Goal: Transaction & Acquisition: Book appointment/travel/reservation

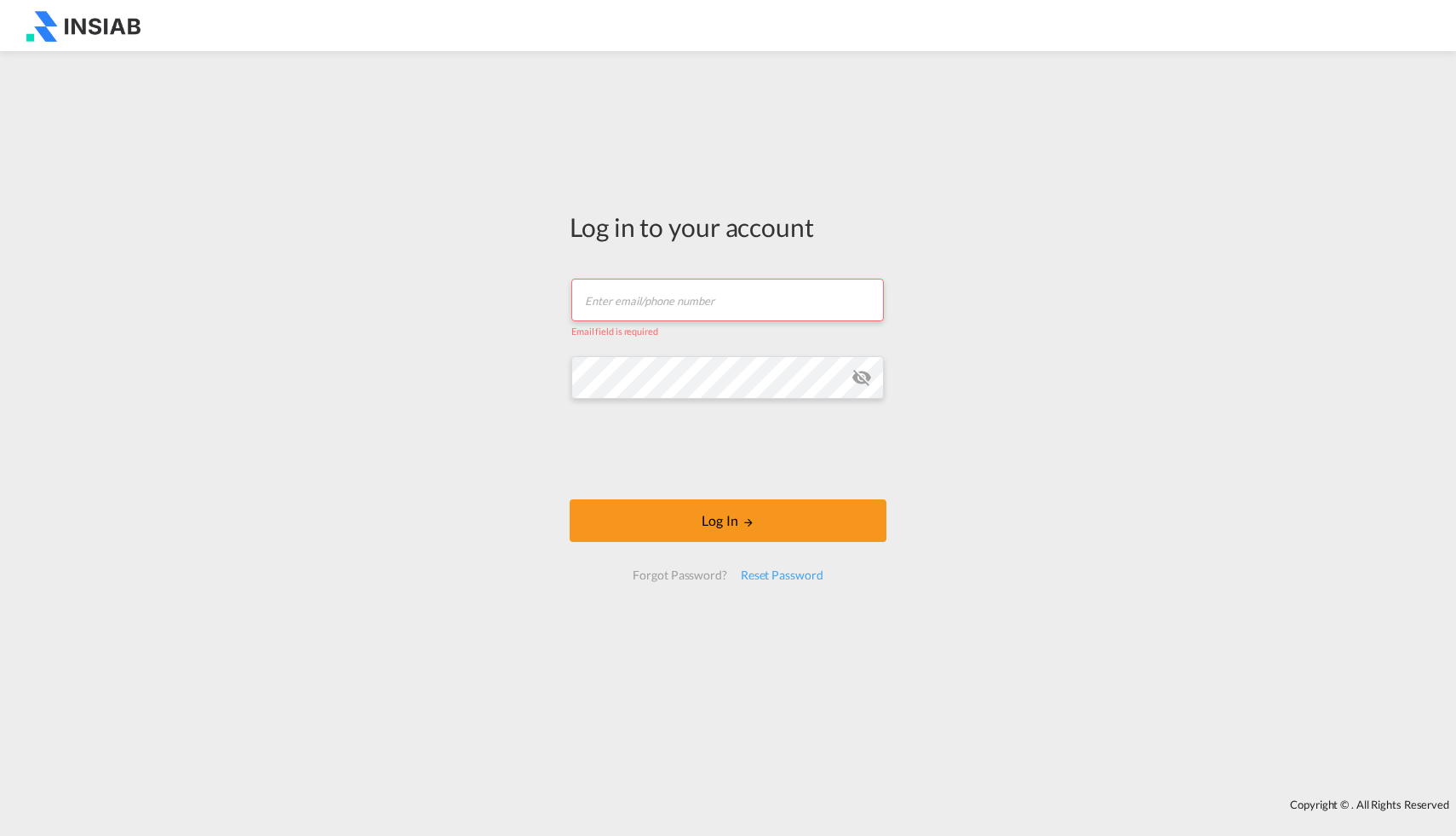
type input "[EMAIL_ADDRESS][DOMAIN_NAME]"
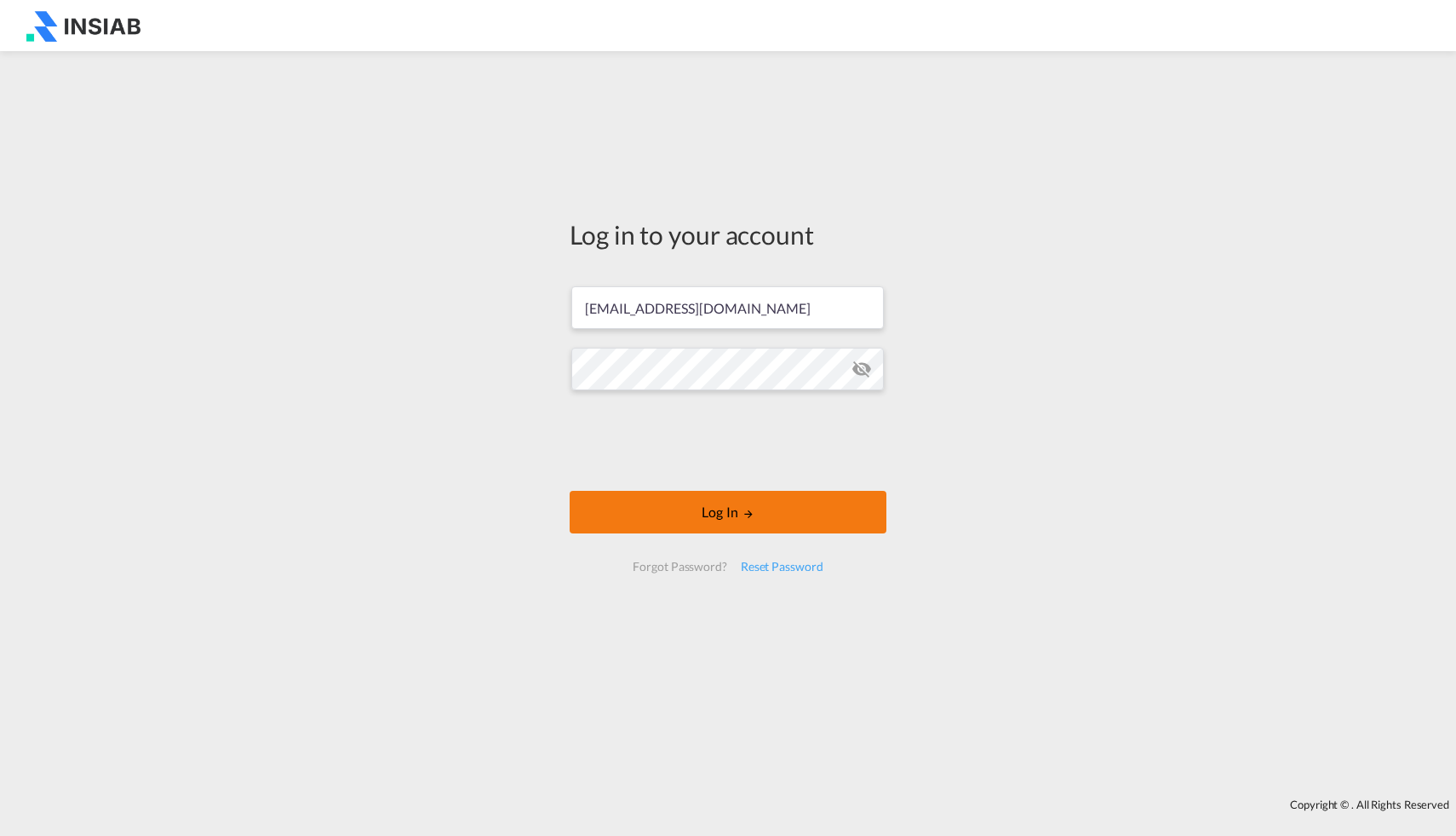
click at [691, 506] on button "Log In" at bounding box center [728, 511] width 317 height 43
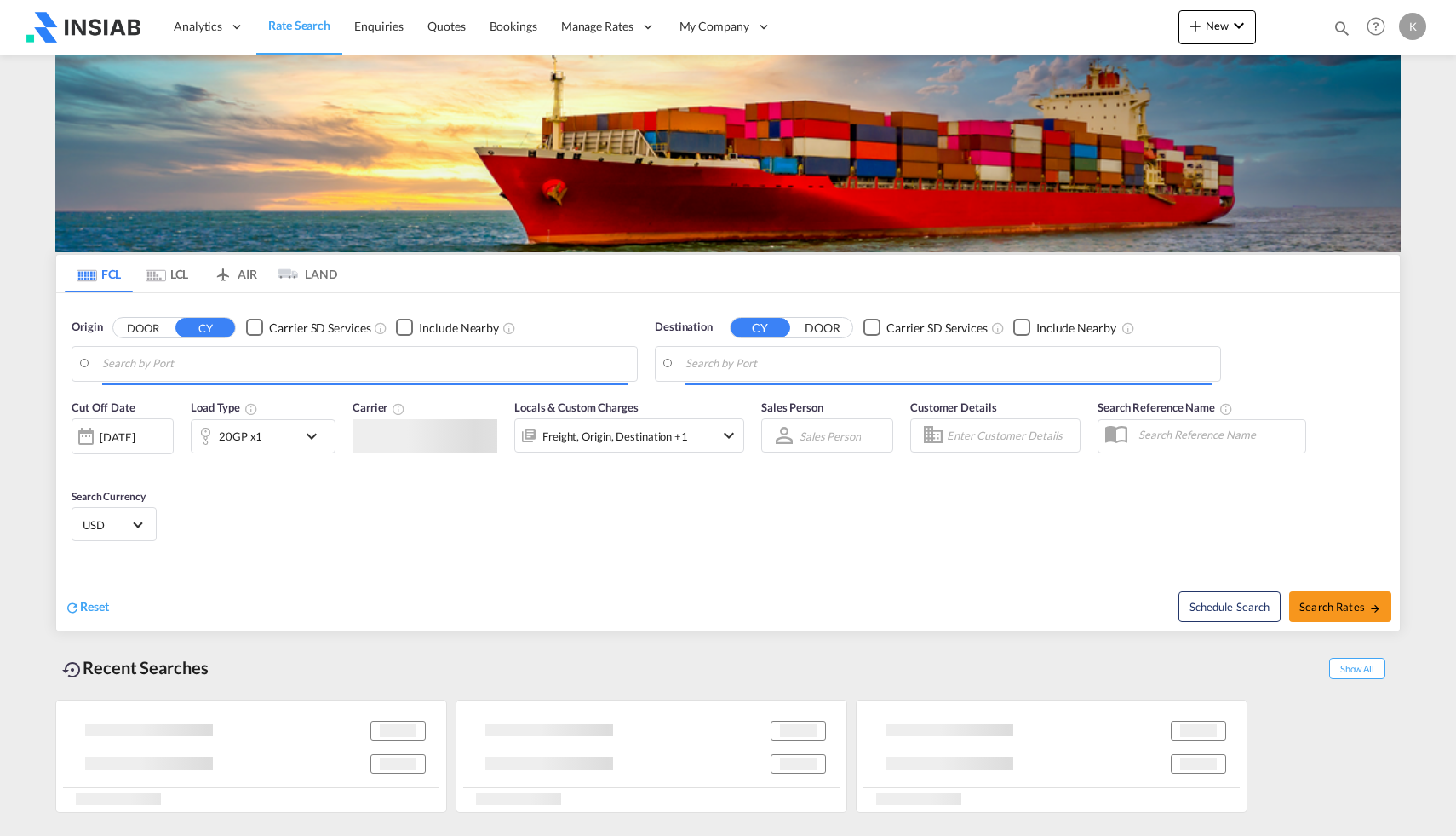
type input "[GEOGRAPHIC_DATA], [GEOGRAPHIC_DATA]"
type input "Ad Dammam, SADMM"
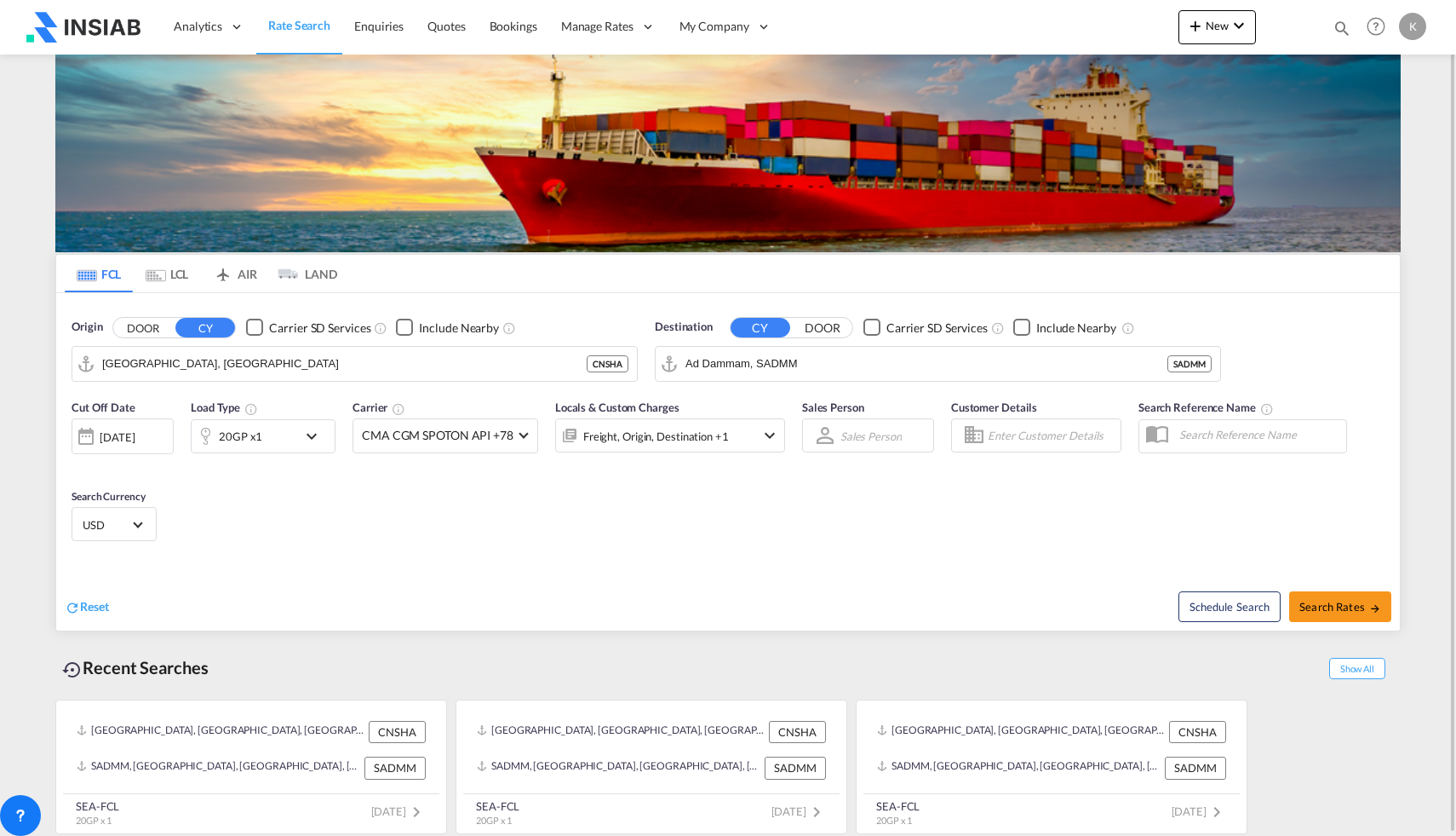
click at [129, 447] on div "[DATE]" at bounding box center [122, 436] width 102 height 36
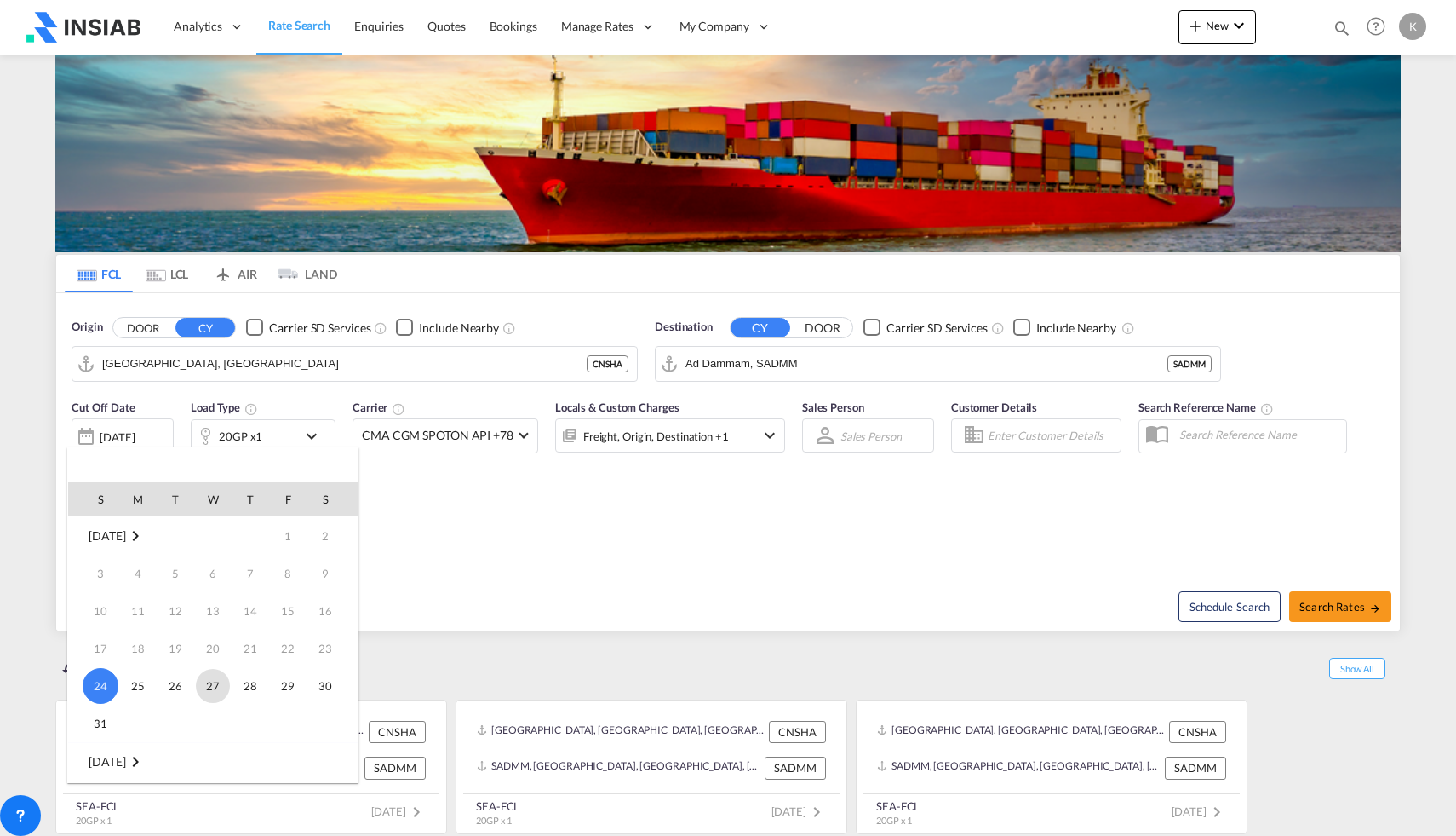
click at [215, 688] on span "27" at bounding box center [213, 686] width 34 height 34
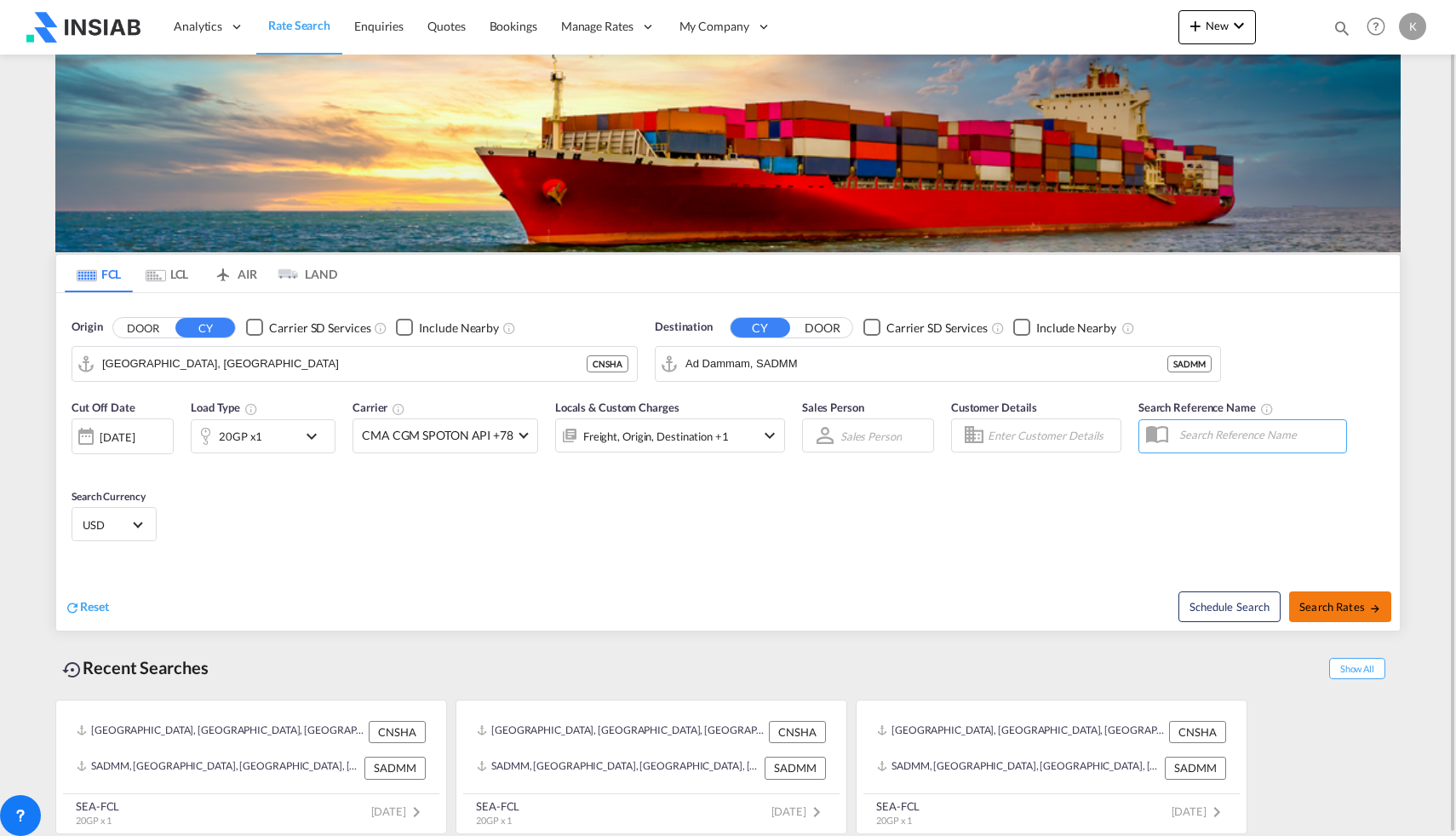
click at [1339, 609] on span "Search Rates" at bounding box center [1340, 606] width 82 height 14
type input "CNSHA to SADMM / [DATE]"
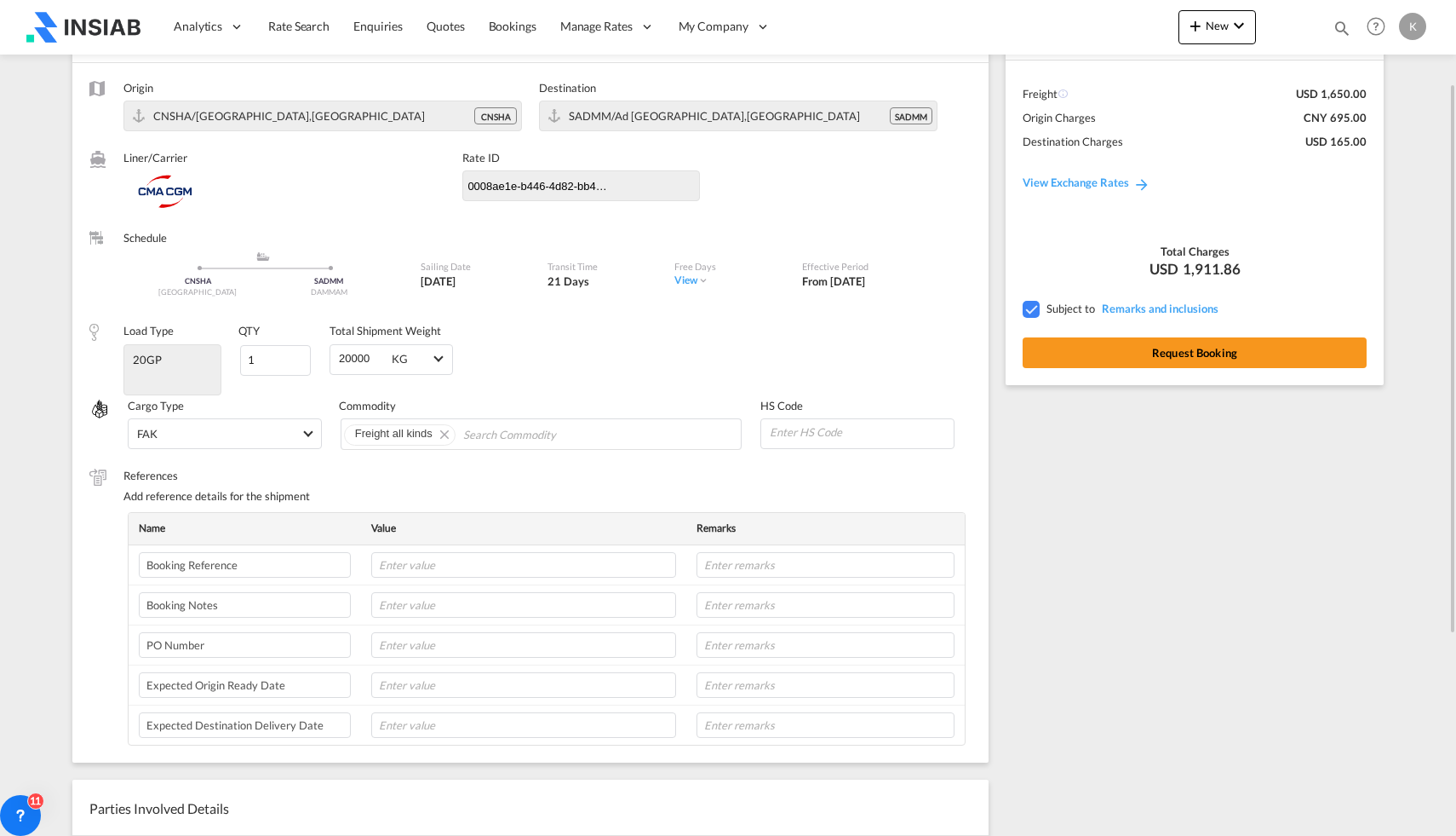
scroll to position [66, 0]
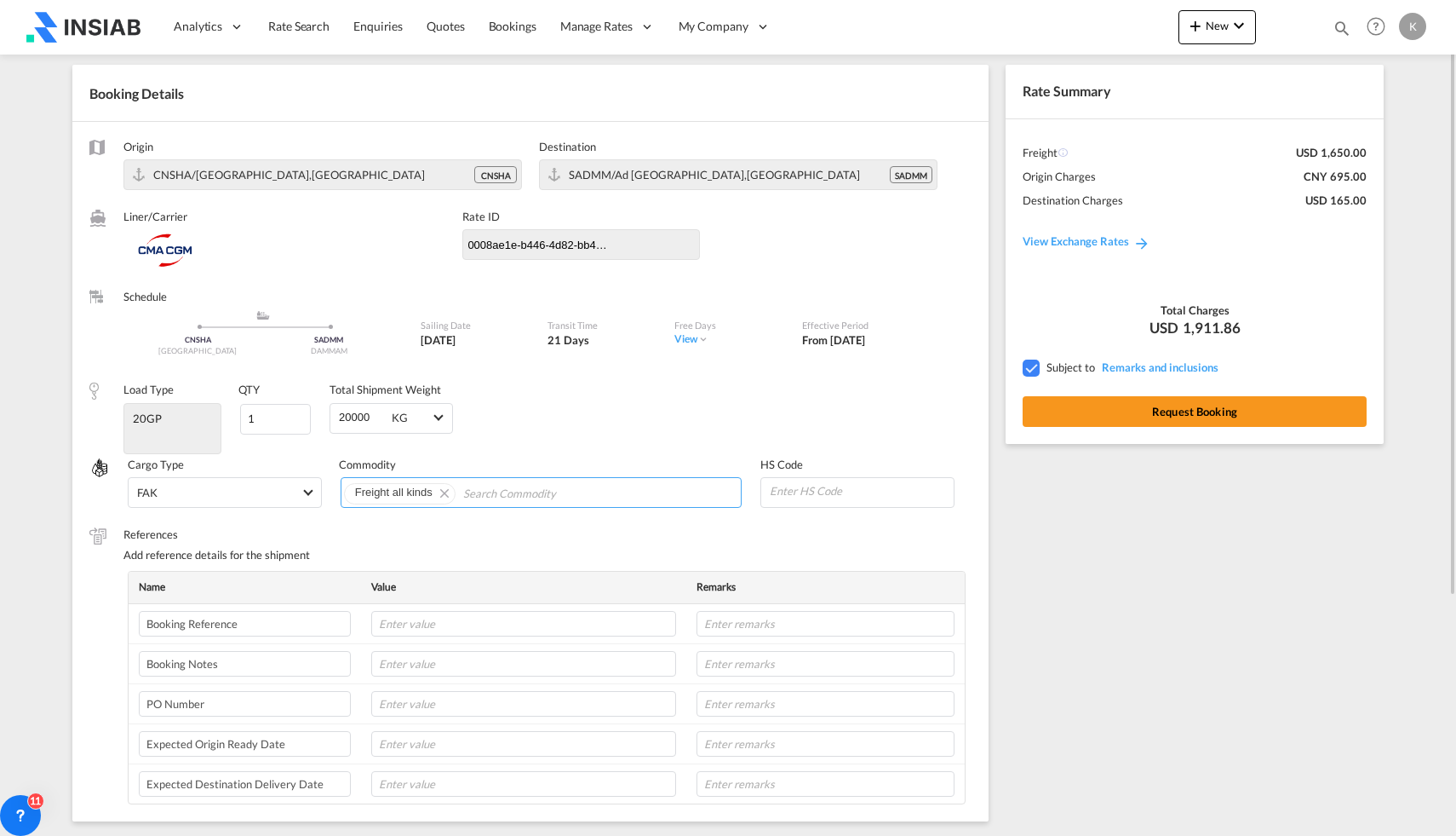
click at [498, 498] on input "Chips input." at bounding box center [541, 494] width 156 height 28
type input "wood"
click at [505, 526] on span "Wooden Barrels and Drums" at bounding box center [547, 526] width 145 height 15
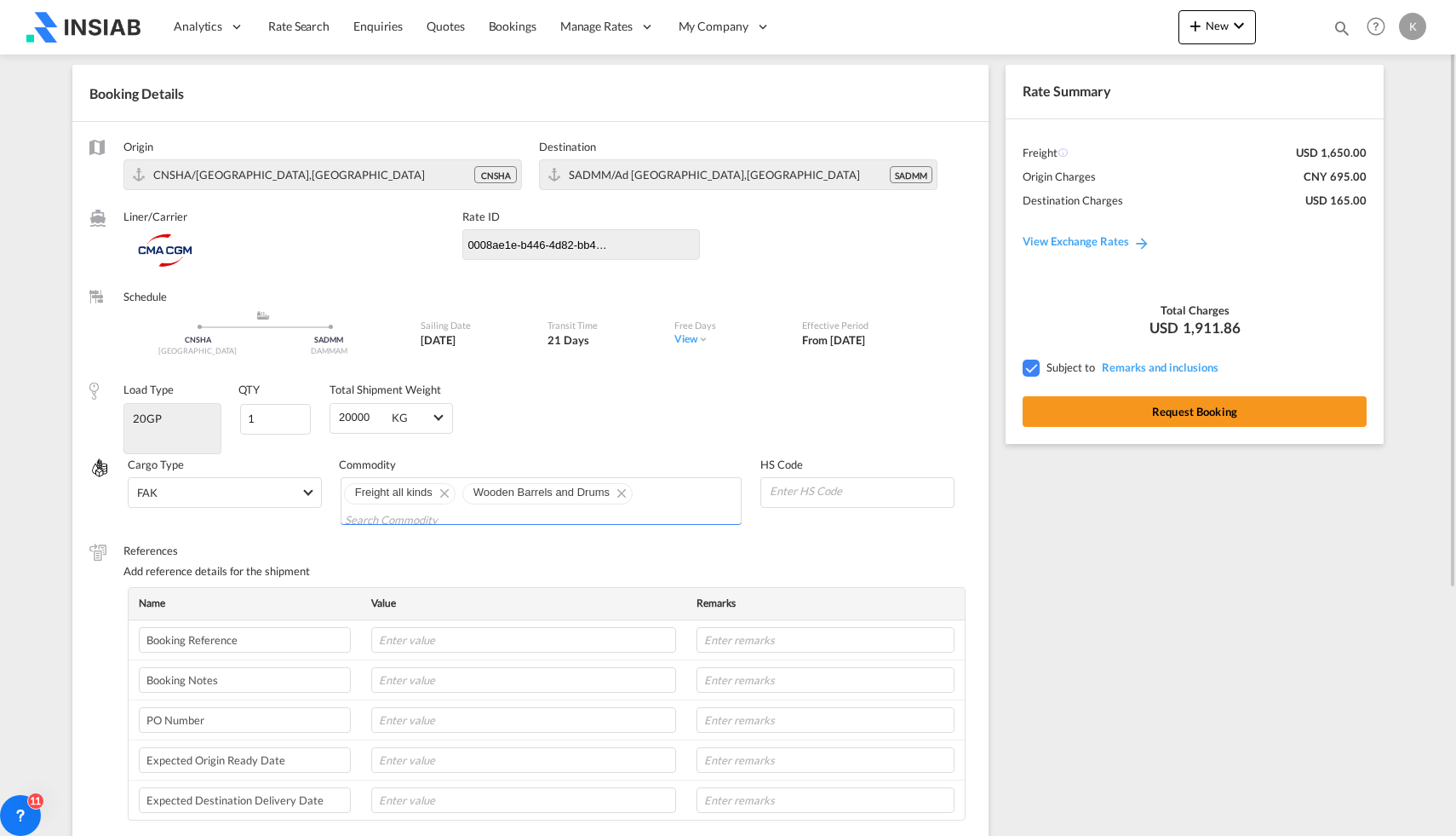
click at [830, 490] on input at bounding box center [862, 491] width 186 height 26
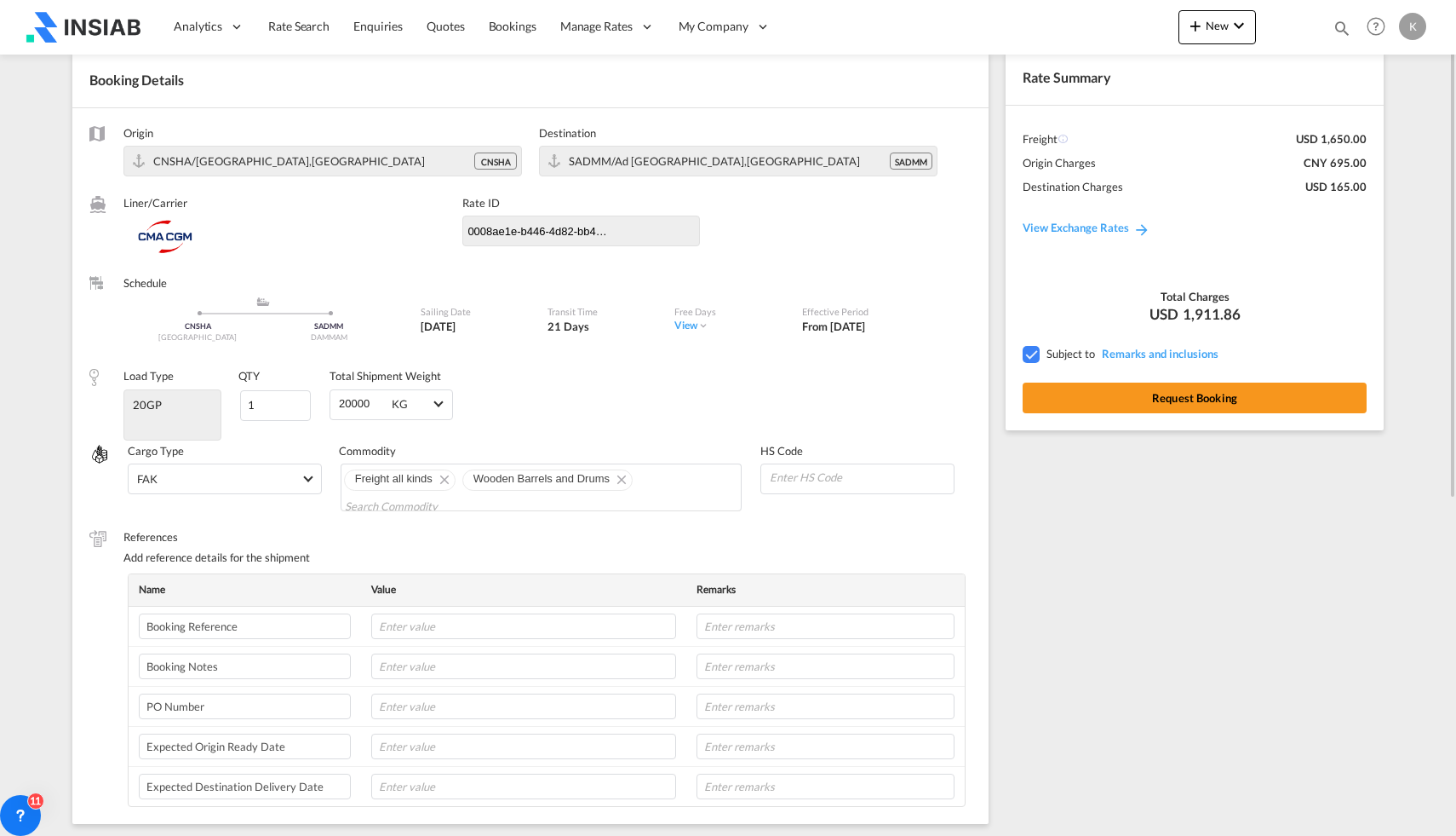
scroll to position [0, 0]
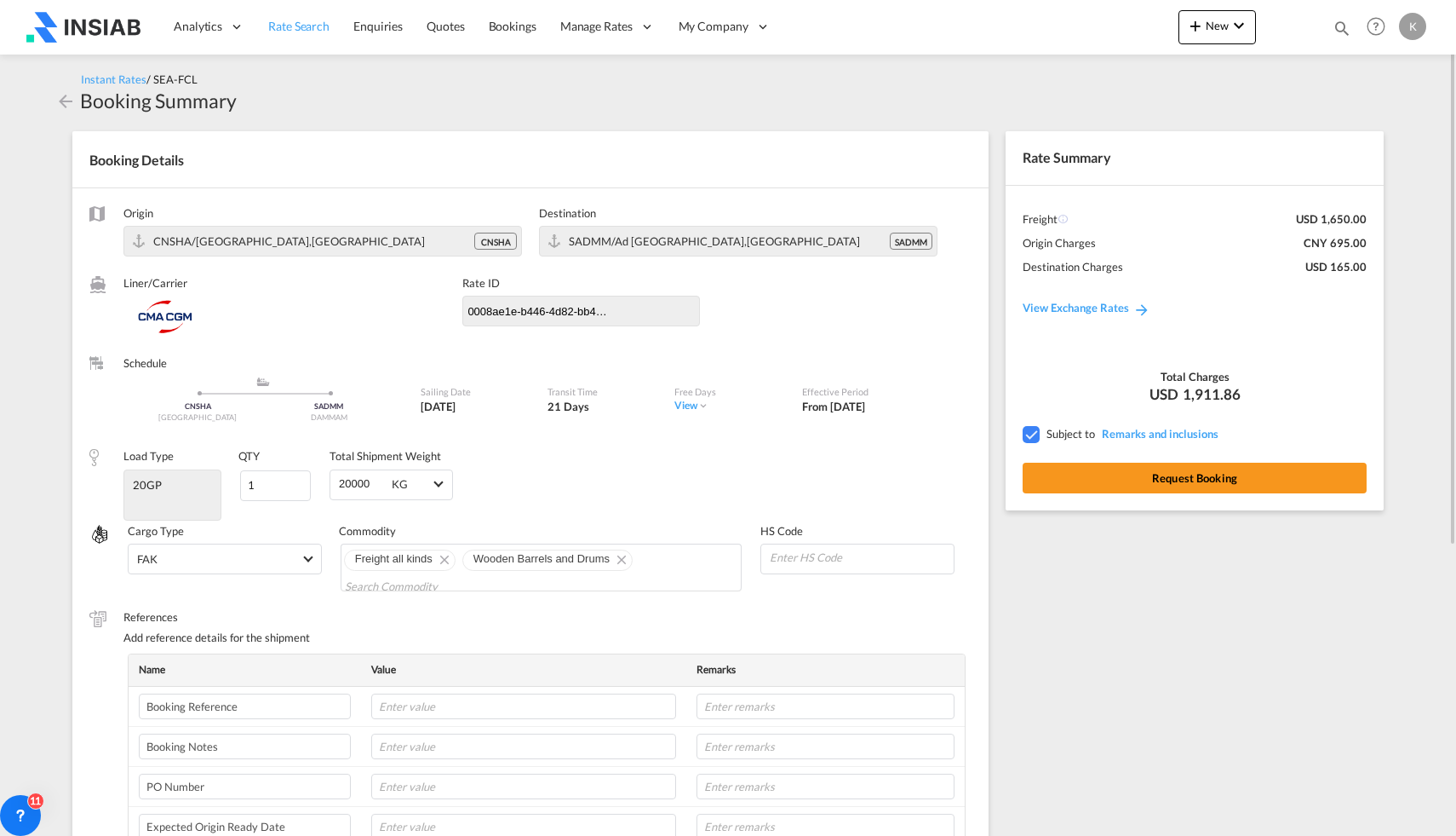
click at [304, 39] on link "Rate Search" at bounding box center [299, 27] width 85 height 55
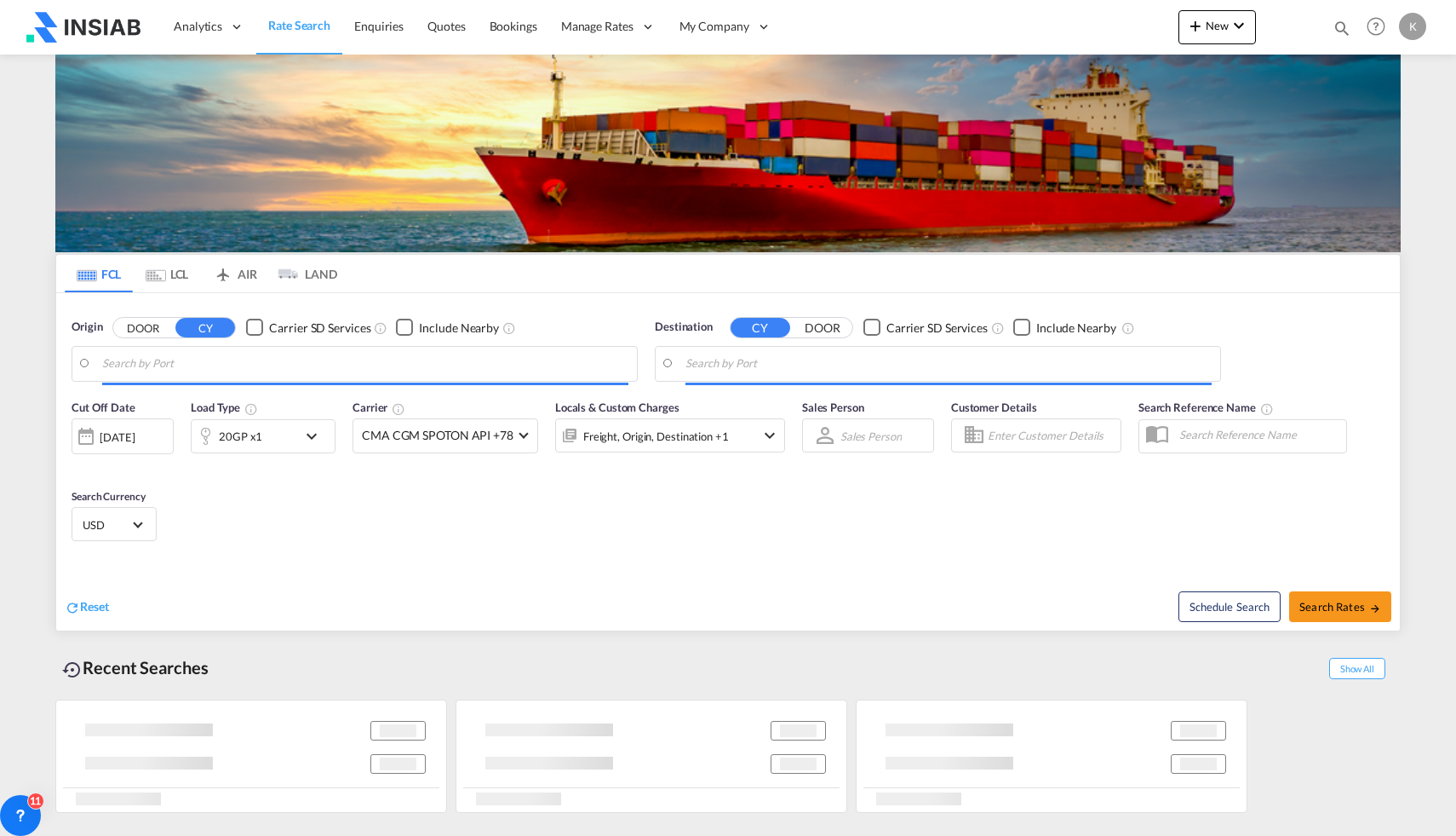
type input "[GEOGRAPHIC_DATA], [GEOGRAPHIC_DATA]"
type input "Ad Dammam, SADMM"
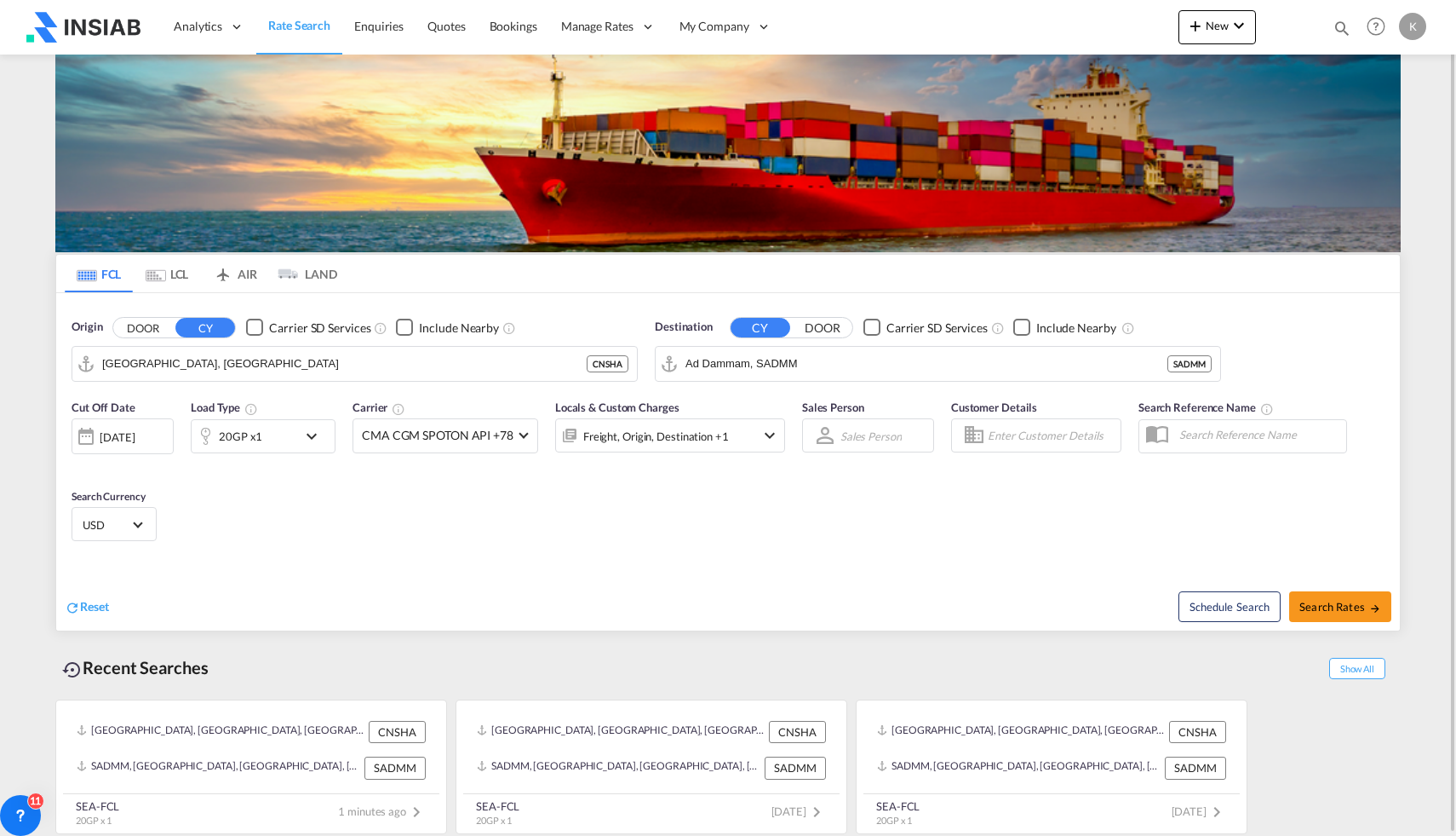
click at [228, 273] on md-icon "icon-airplane" at bounding box center [223, 270] width 21 height 13
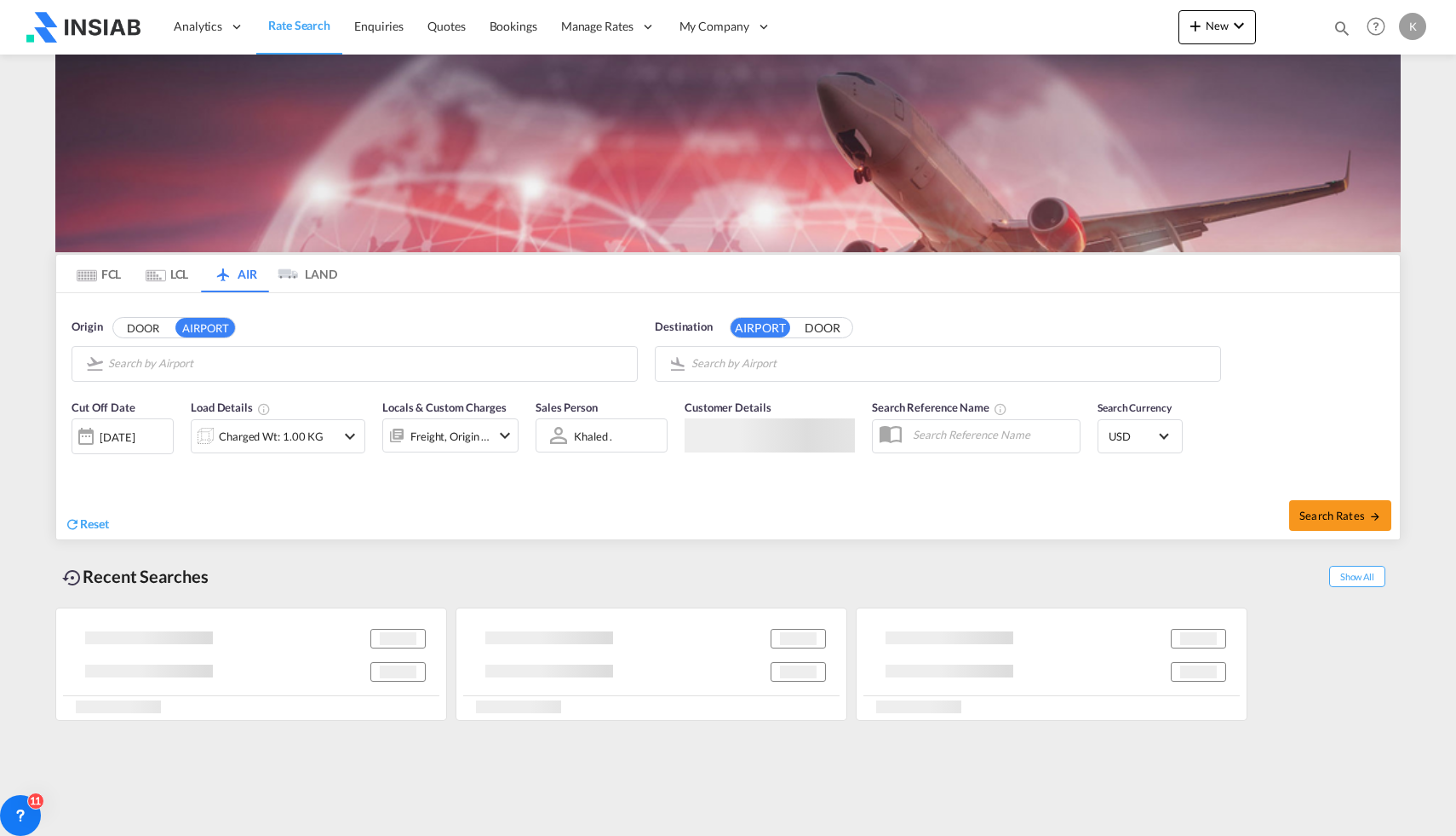
type input "[PERSON_NAME] International, [GEOGRAPHIC_DATA], RUH"
type input "Dubai International, [GEOGRAPHIC_DATA], DXB"
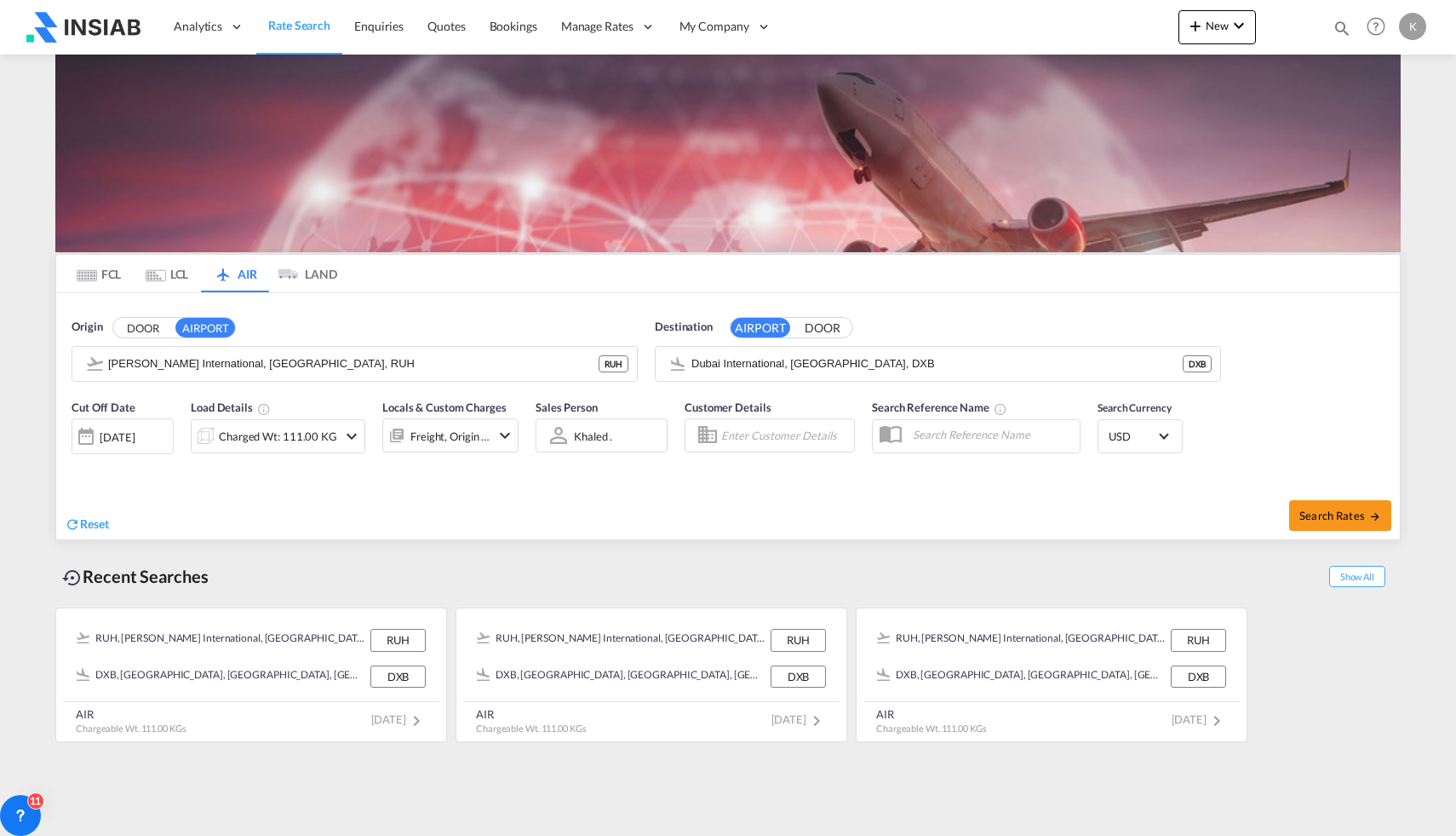
click at [101, 263] on md-tab-item "FCL" at bounding box center [98, 273] width 68 height 38
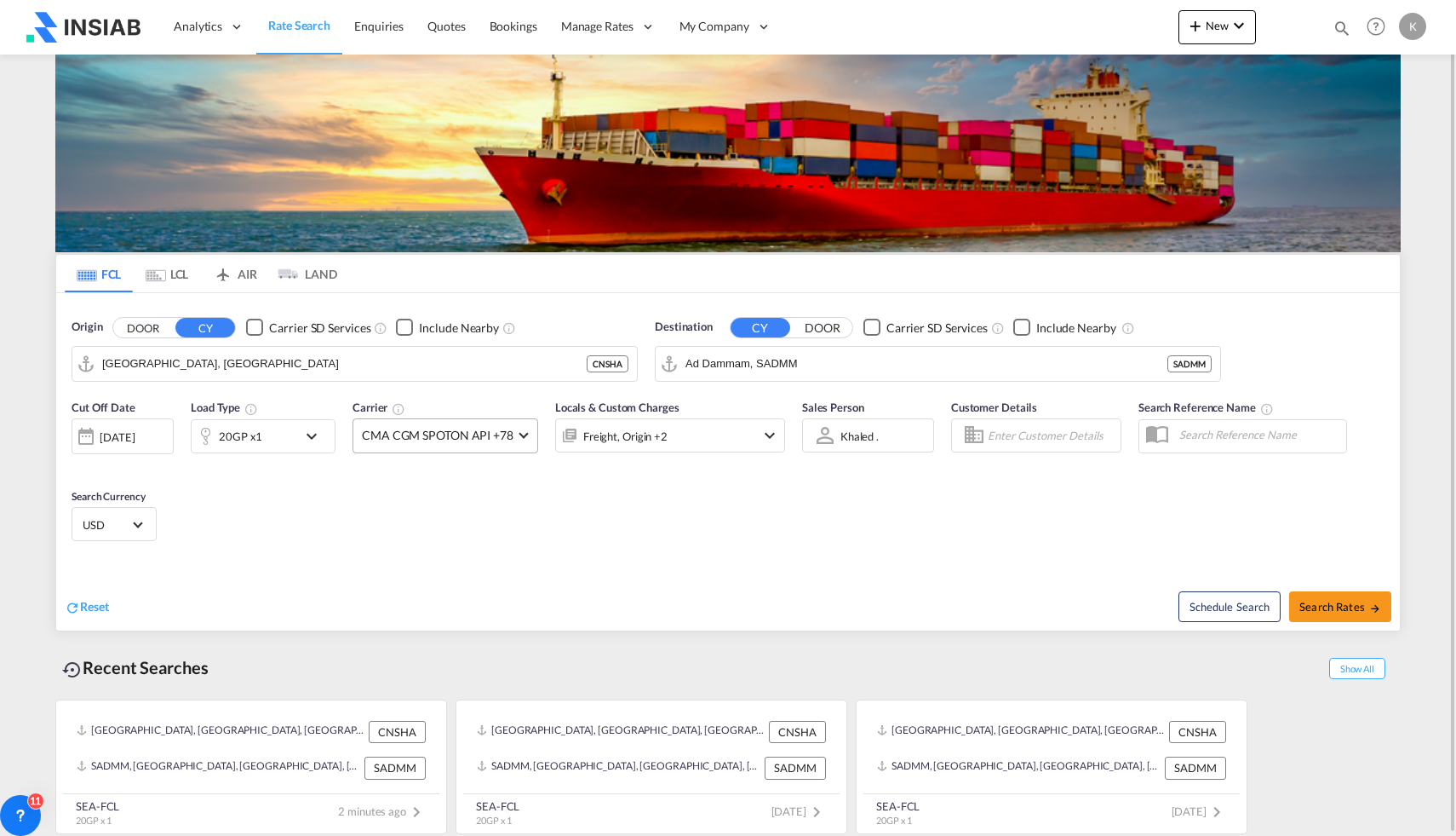
click at [513, 433] on md-select-value "CMA CGM SPOTON API +78" at bounding box center [445, 436] width 184 height 34
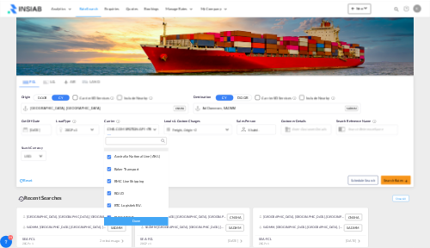
scroll to position [1598, 0]
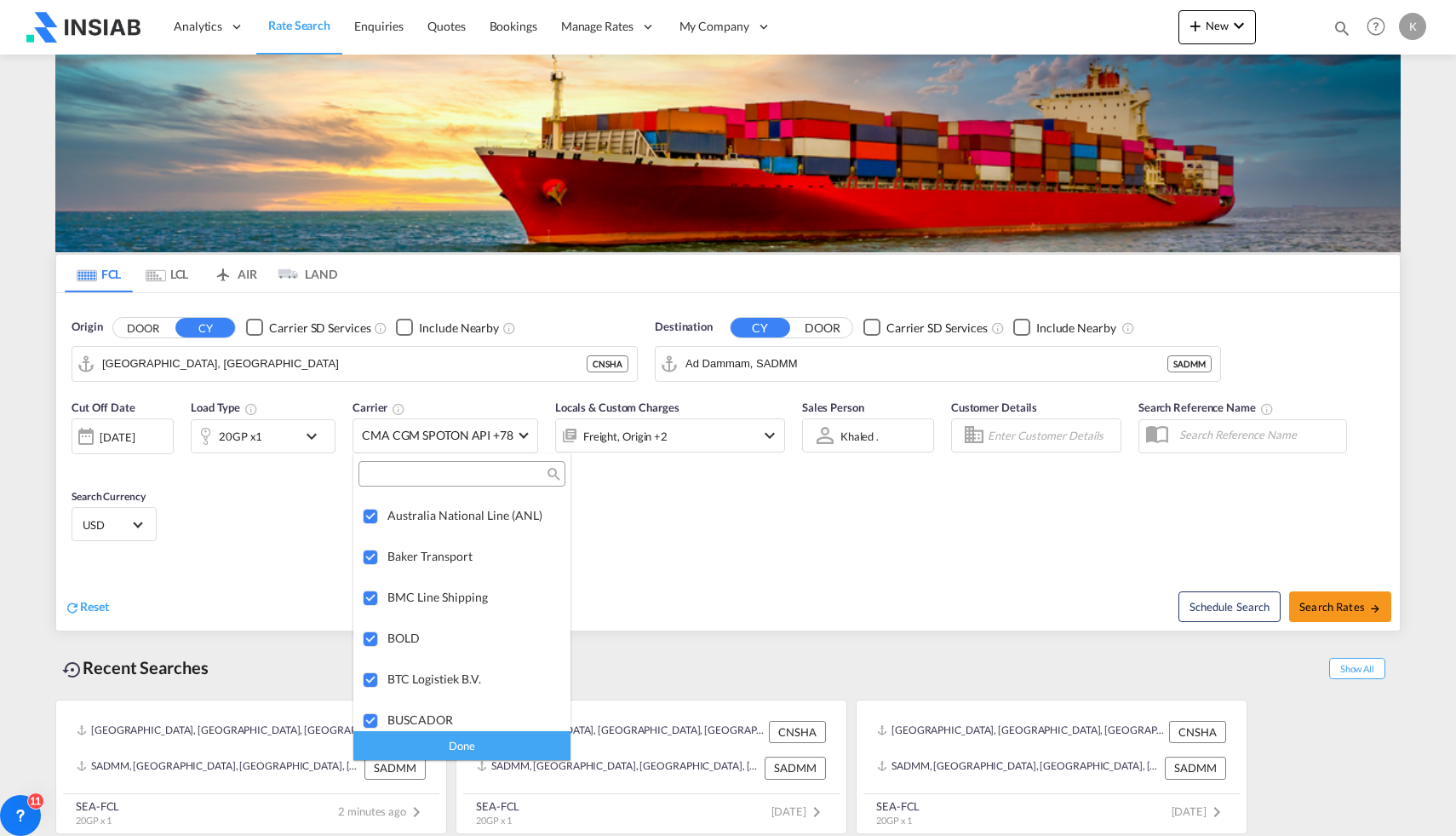
click at [692, 548] on md-backdrop at bounding box center [728, 418] width 1456 height 836
